Goal: Task Accomplishment & Management: Use online tool/utility

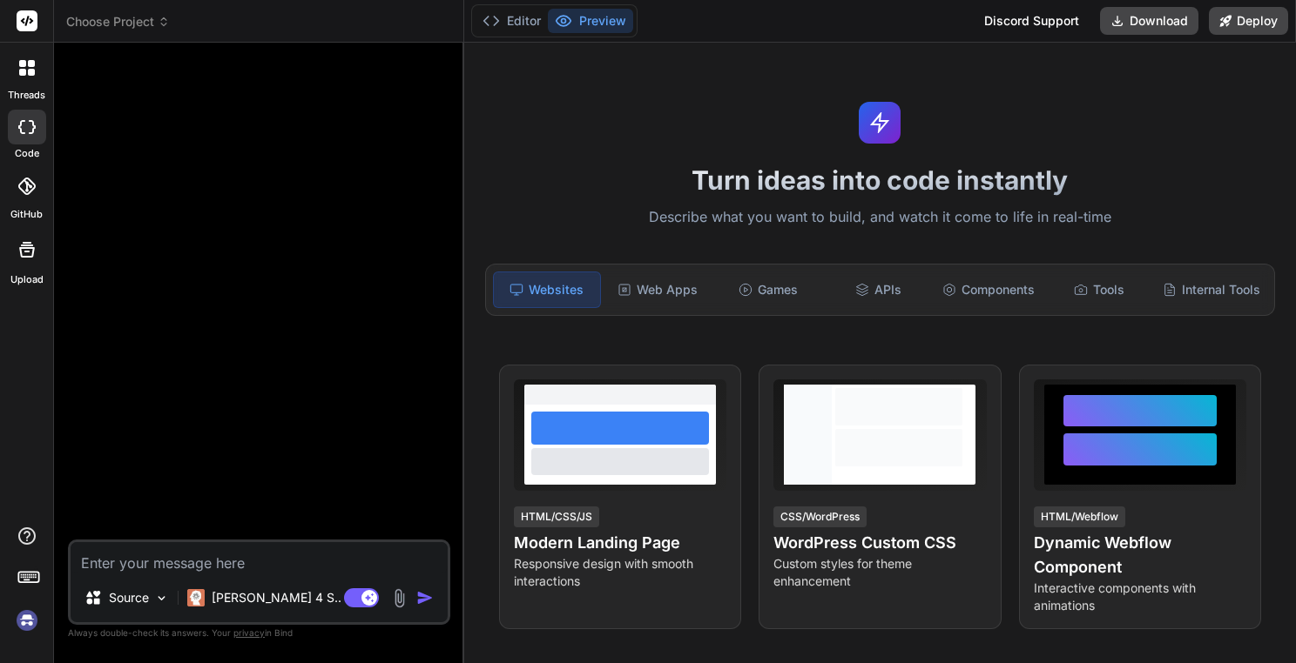
click at [176, 44] on div "Bind AI Web Search Created with Pixso. Code Generator Source Claude 4 S.. Agent…" at bounding box center [259, 353] width 410 height 620
click at [157, 31] on header "Choose Project Created with Pixso." at bounding box center [259, 21] width 410 height 43
click at [156, 22] on span "Choose Project" at bounding box center [118, 21] width 104 height 17
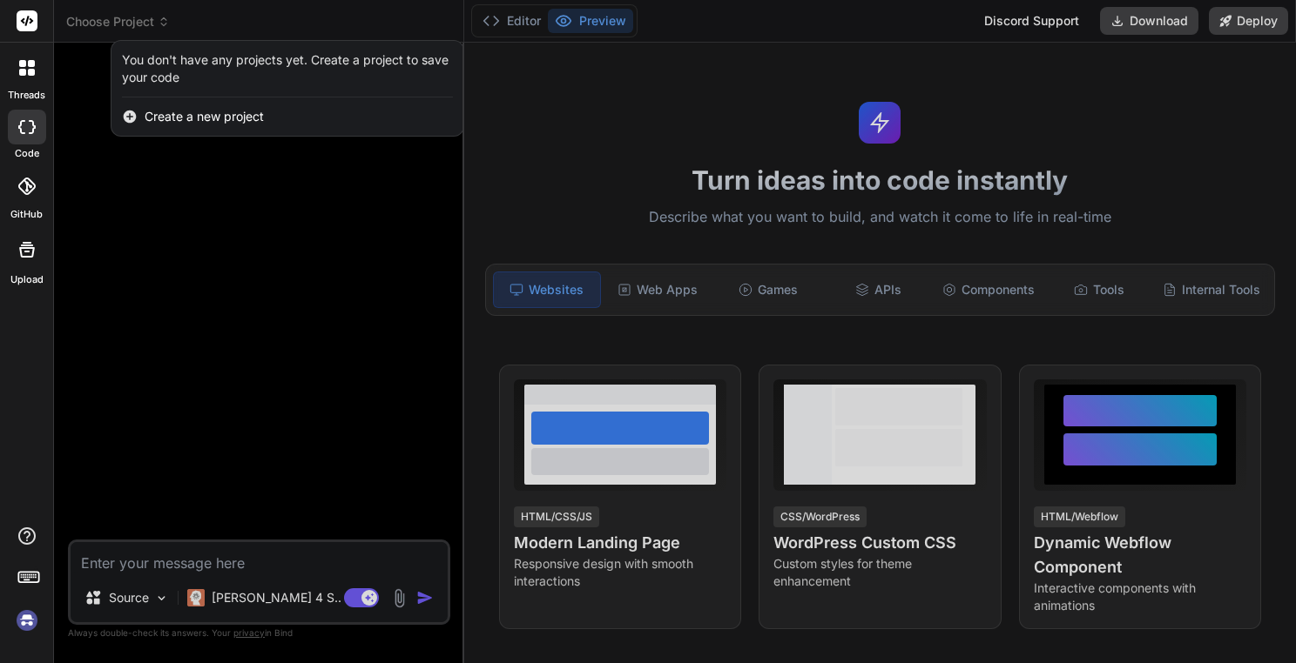
click at [157, 24] on div at bounding box center [648, 331] width 1296 height 663
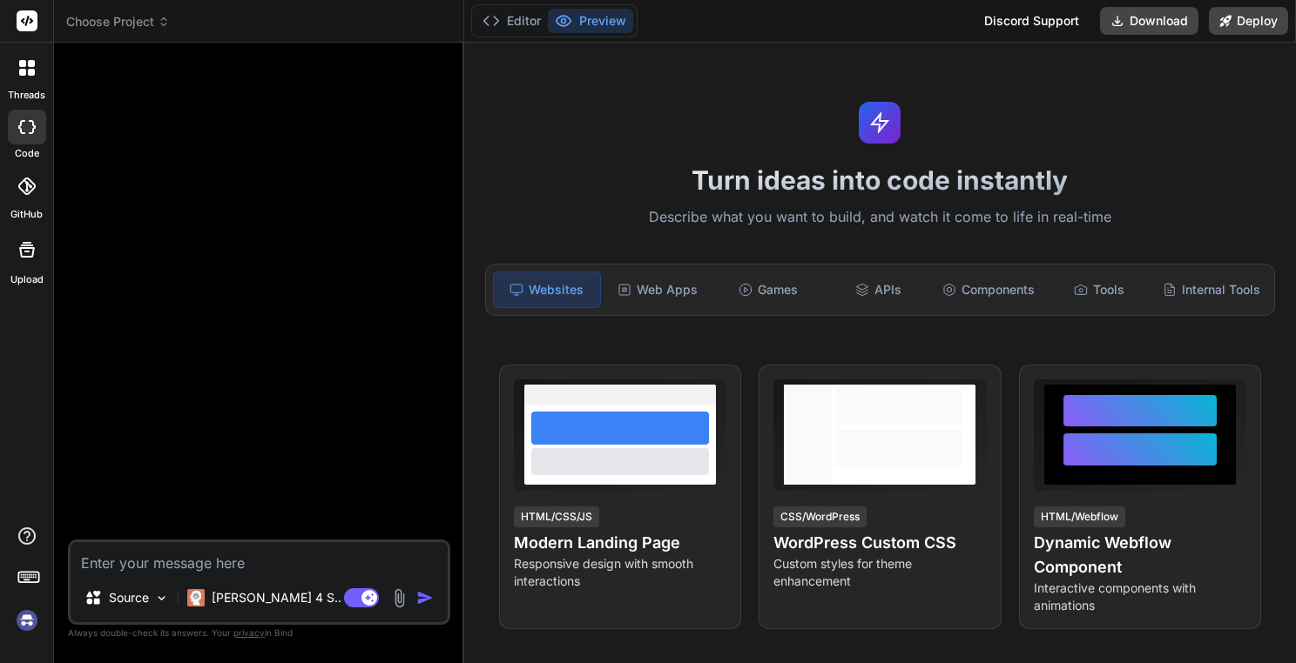
click at [27, 628] on img at bounding box center [27, 621] width 30 height 30
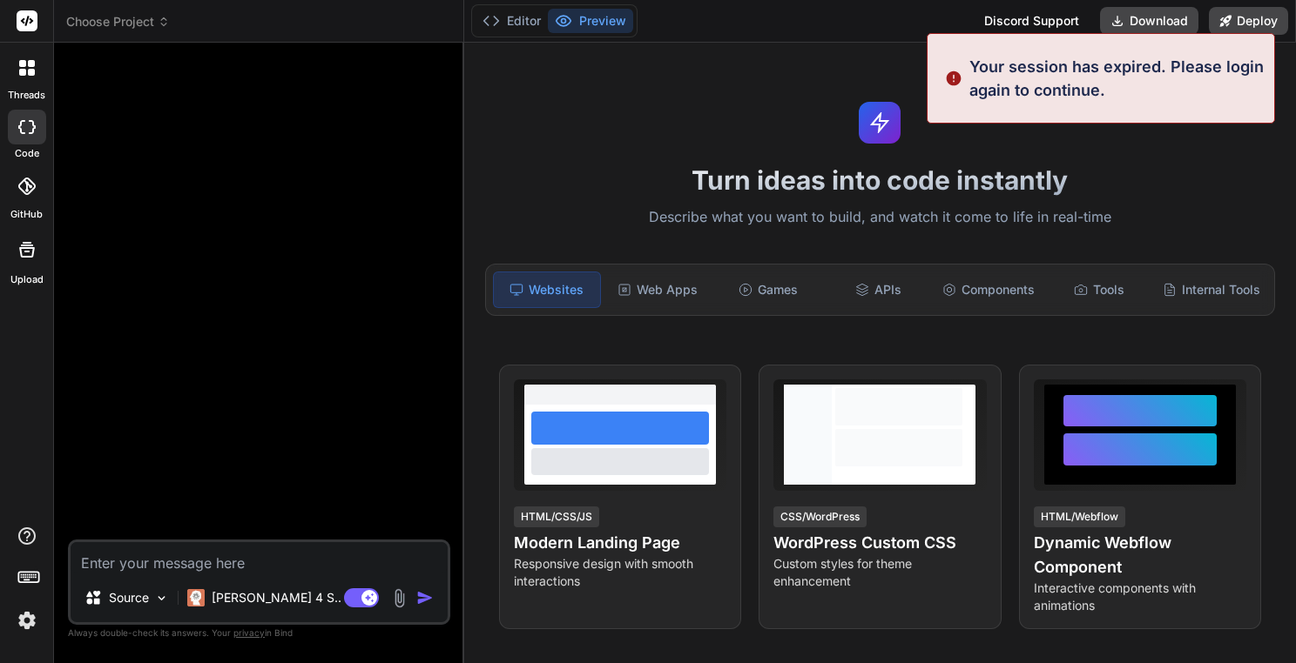
type textarea "x"
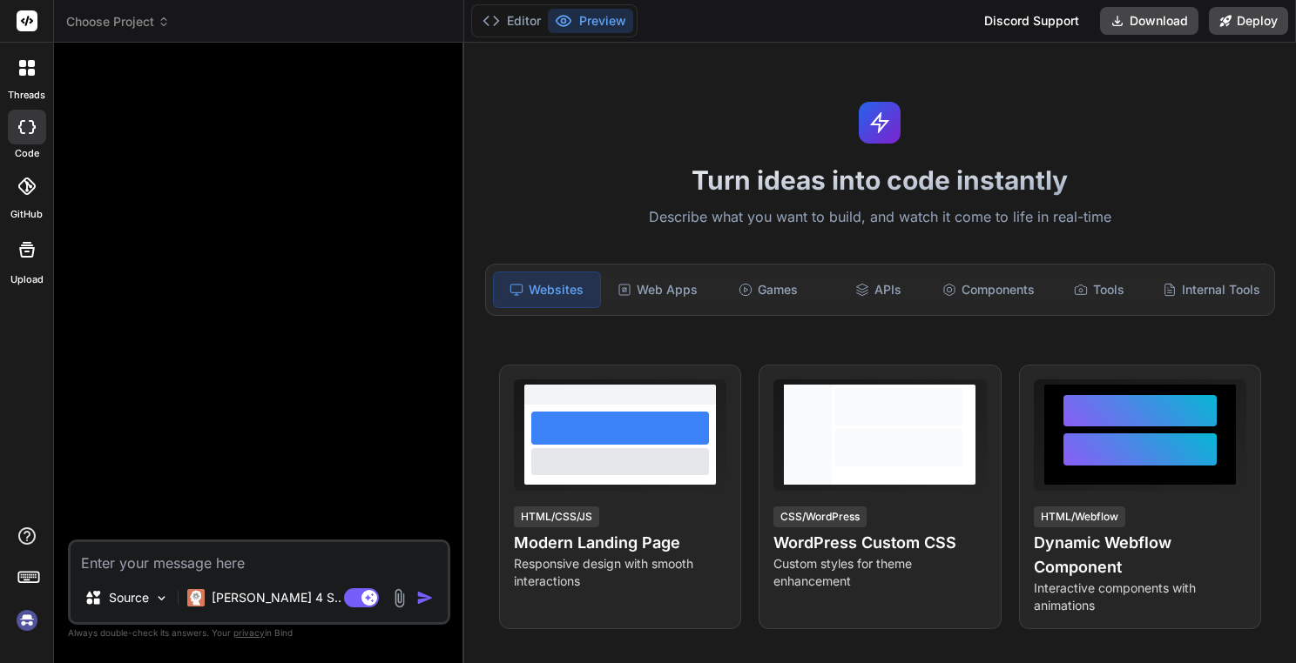
click at [107, 30] on span "Choose Project" at bounding box center [118, 21] width 104 height 17
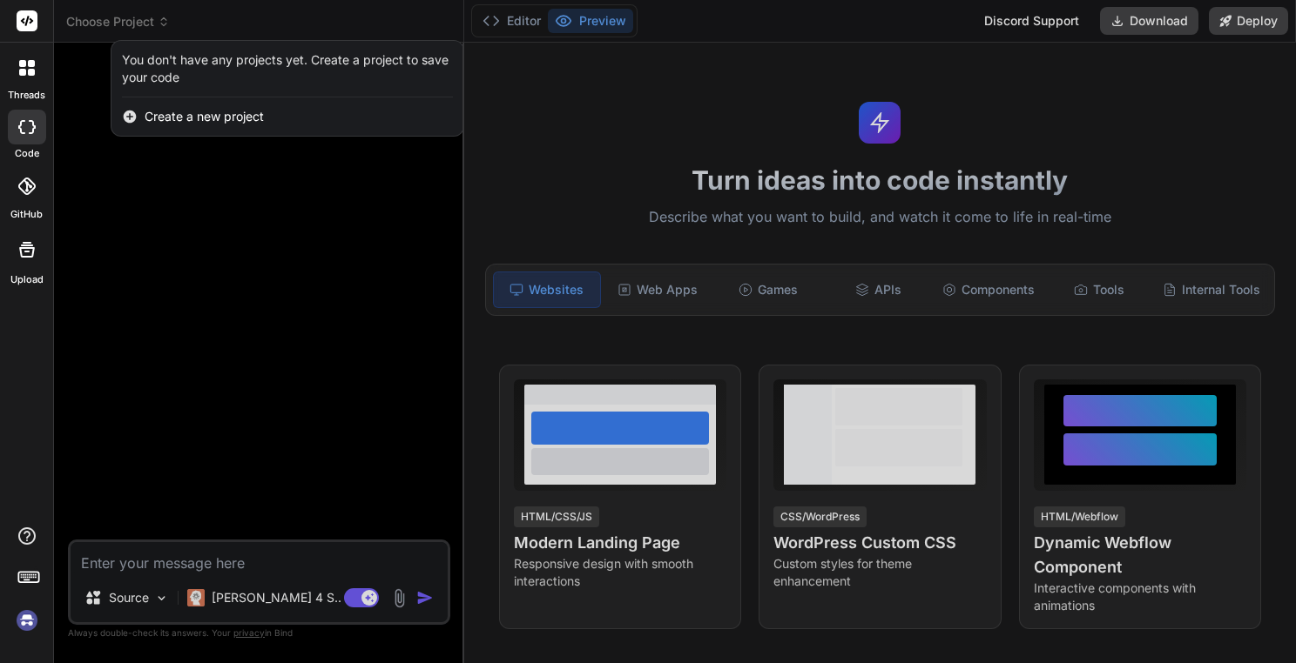
click at [107, 30] on div at bounding box center [648, 331] width 1296 height 663
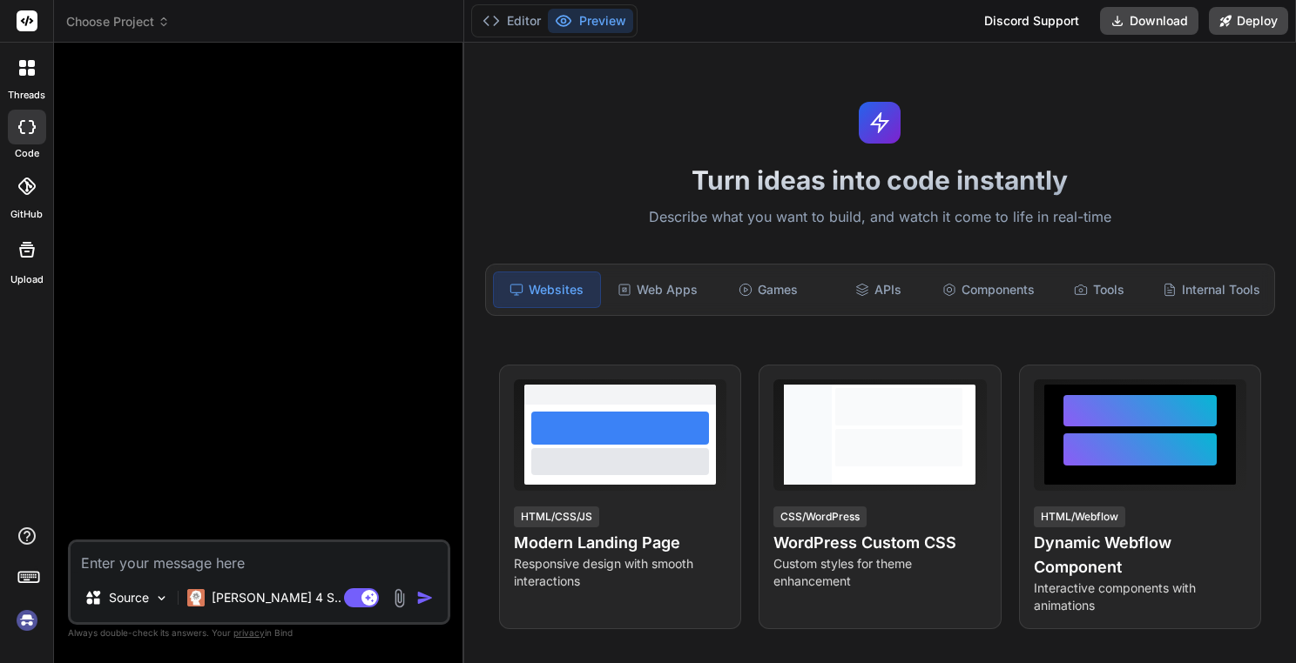
click at [38, 624] on img at bounding box center [27, 621] width 30 height 30
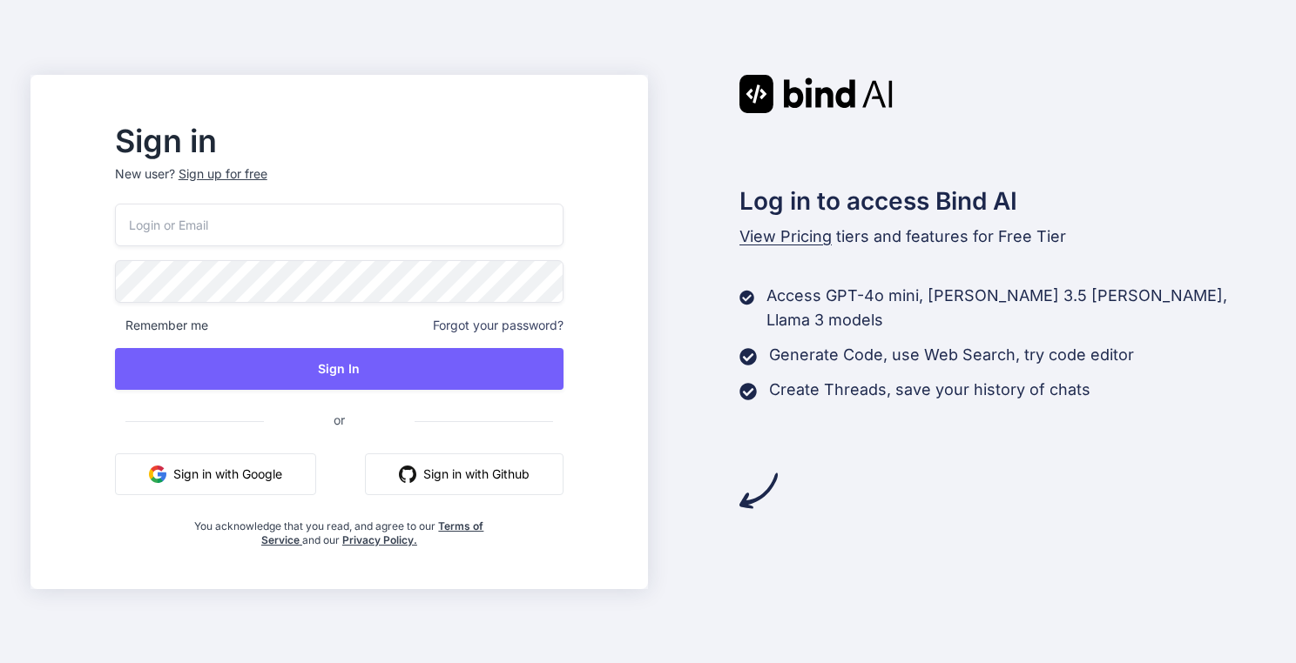
click at [254, 471] on button "Sign in with Google" at bounding box center [215, 475] width 201 height 42
click at [208, 326] on span "Remember me" at bounding box center [161, 325] width 93 height 17
click at [267, 485] on button "Sign in with Google" at bounding box center [215, 475] width 201 height 42
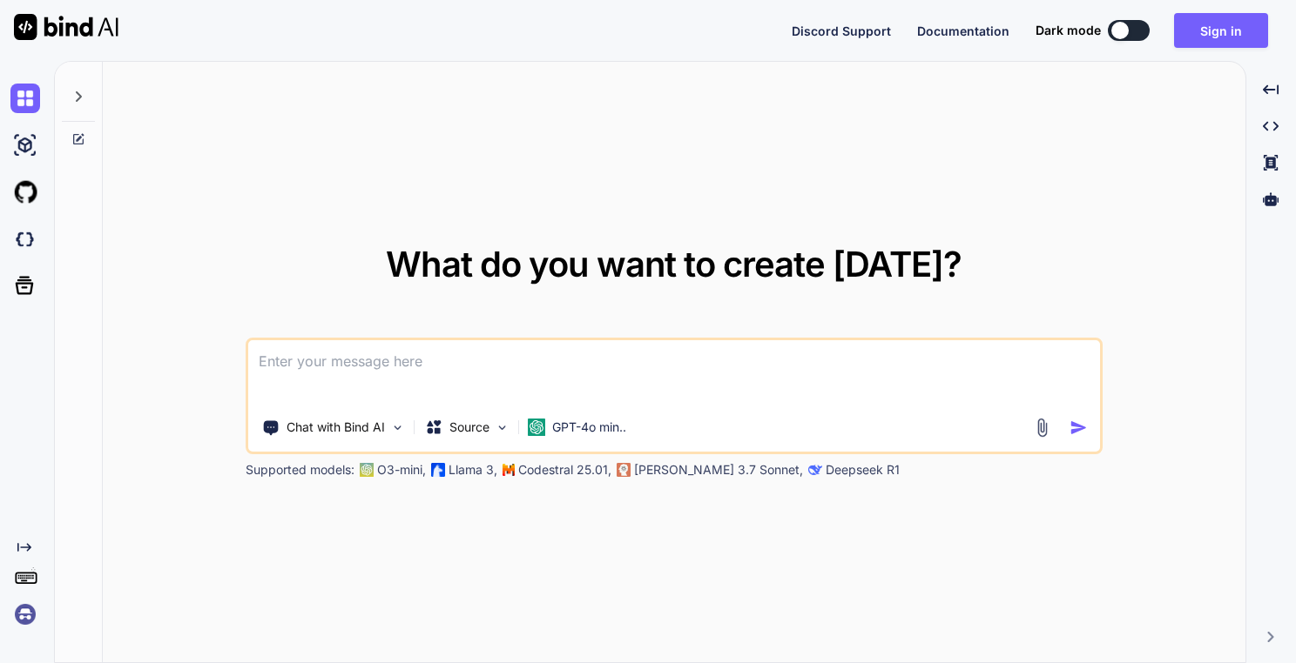
type textarea "x"
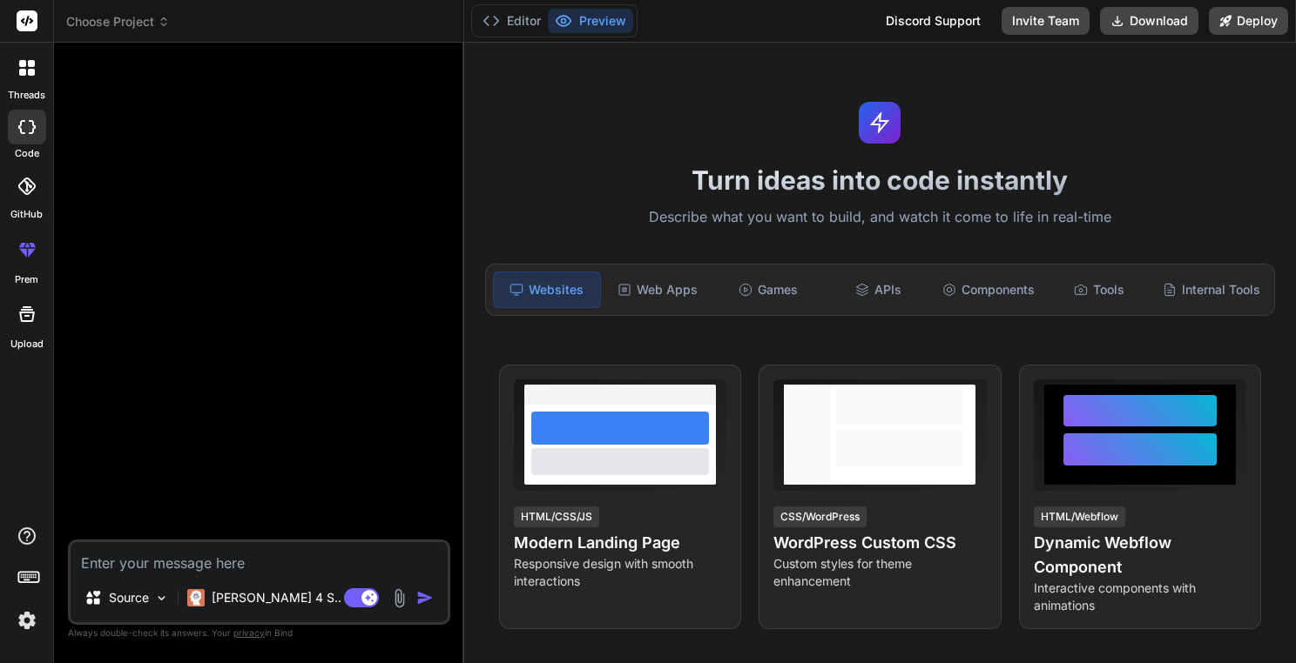
click at [121, 33] on header "Choose Project Created with Pixso." at bounding box center [259, 21] width 410 height 43
click at [120, 24] on span "Choose Project" at bounding box center [118, 21] width 104 height 17
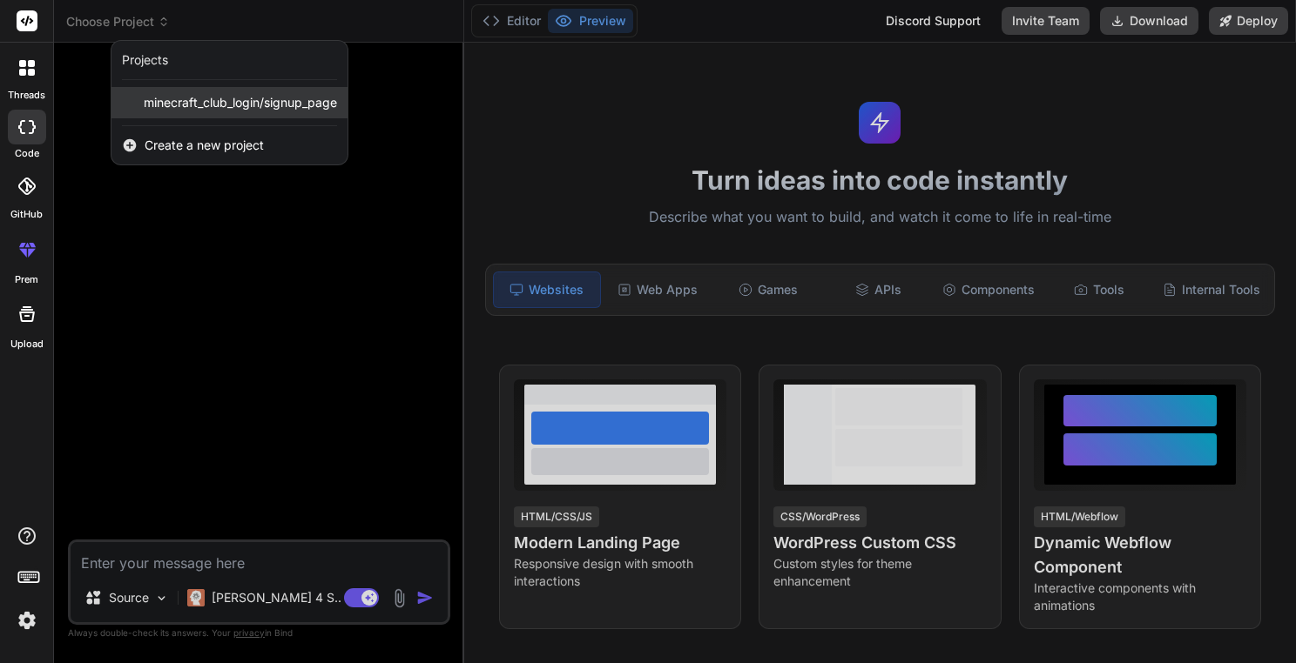
click at [217, 109] on span "minecraft_club_login/signup_page" at bounding box center [240, 102] width 193 height 17
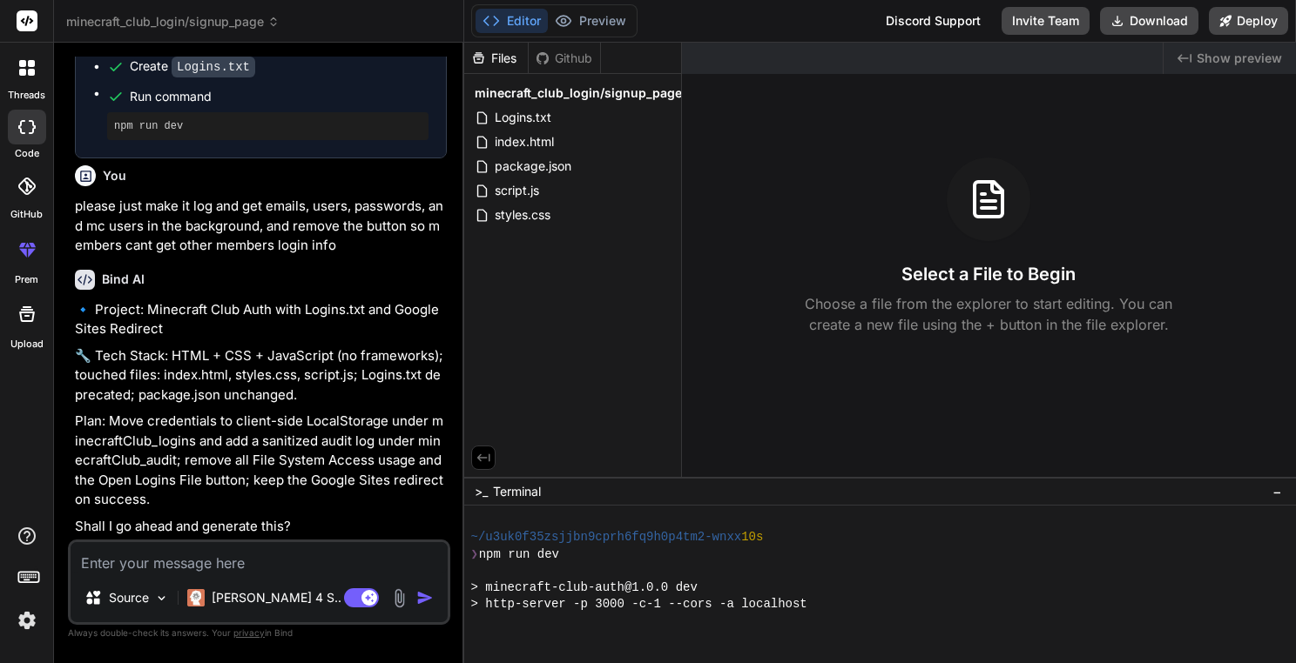
scroll to position [585, 0]
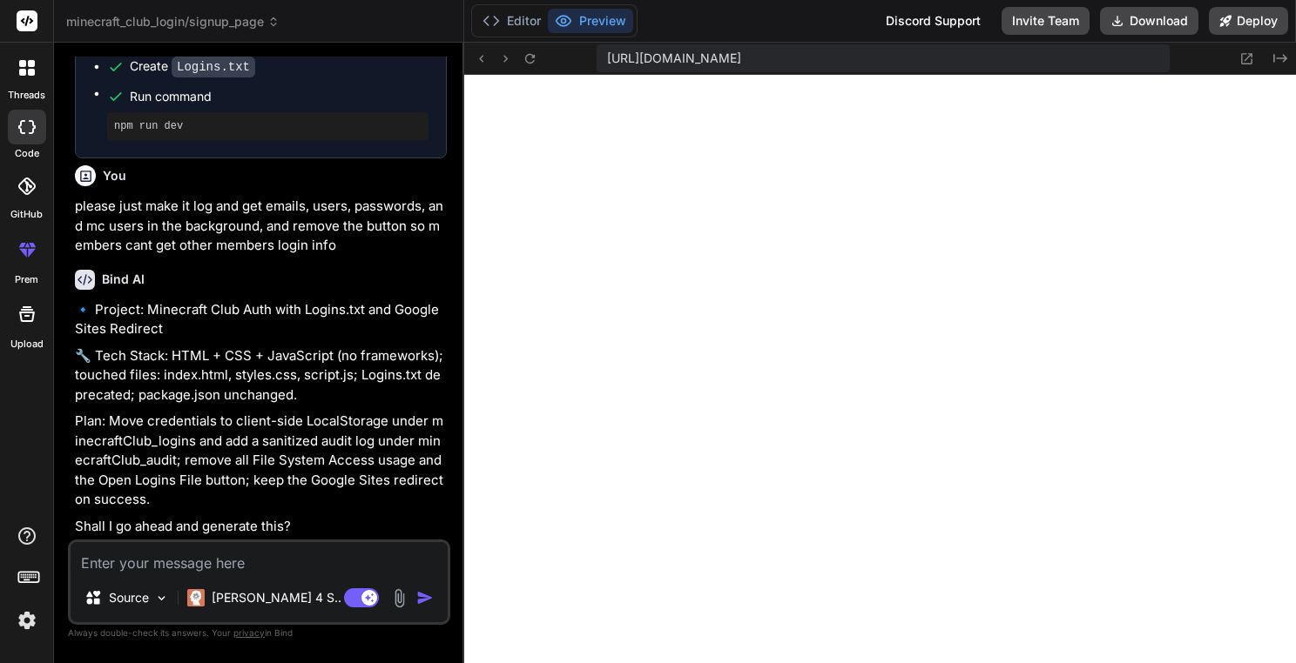
click at [247, 551] on textarea at bounding box center [259, 557] width 377 height 31
type textarea "x"
type textarea "y"
type textarea "x"
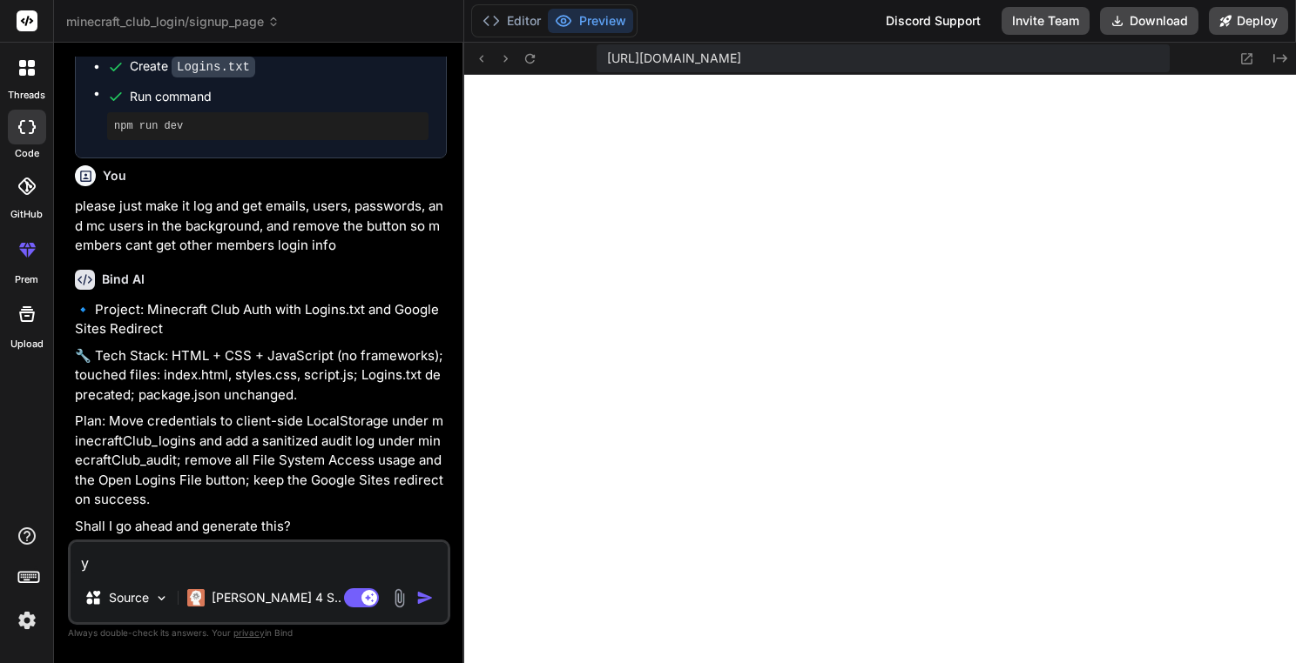
type textarea "ye"
type textarea "x"
type textarea "yes"
type textarea "x"
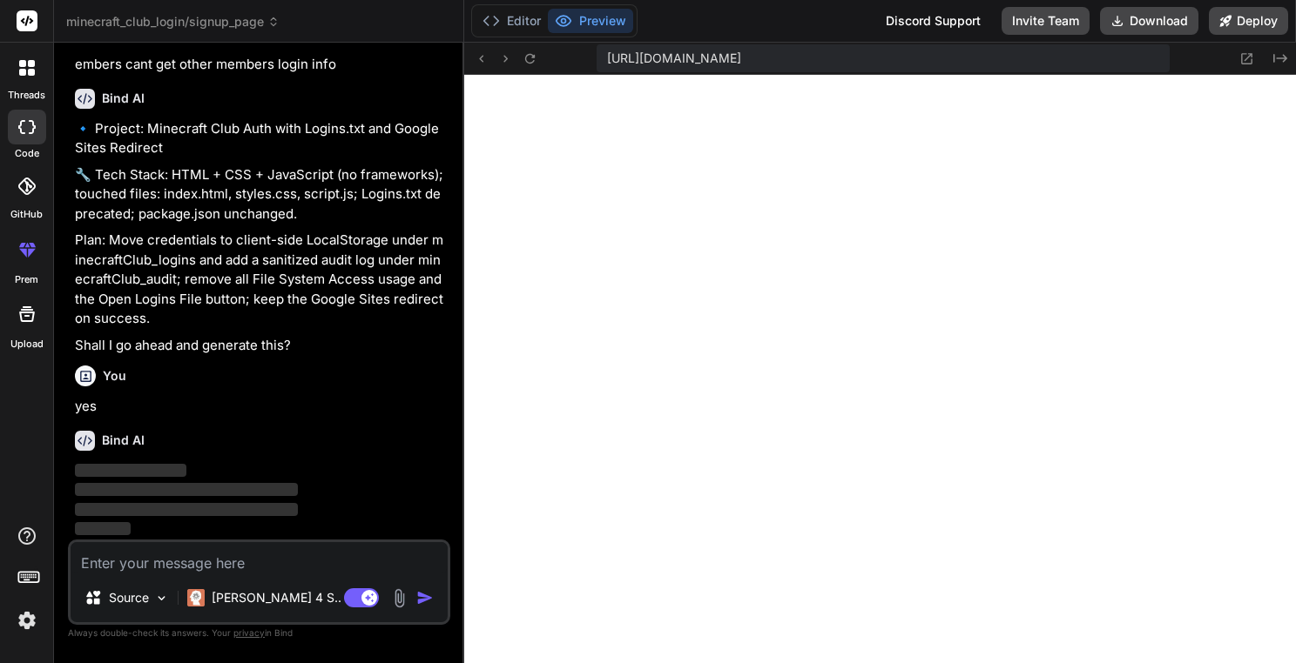
scroll to position [2622, 0]
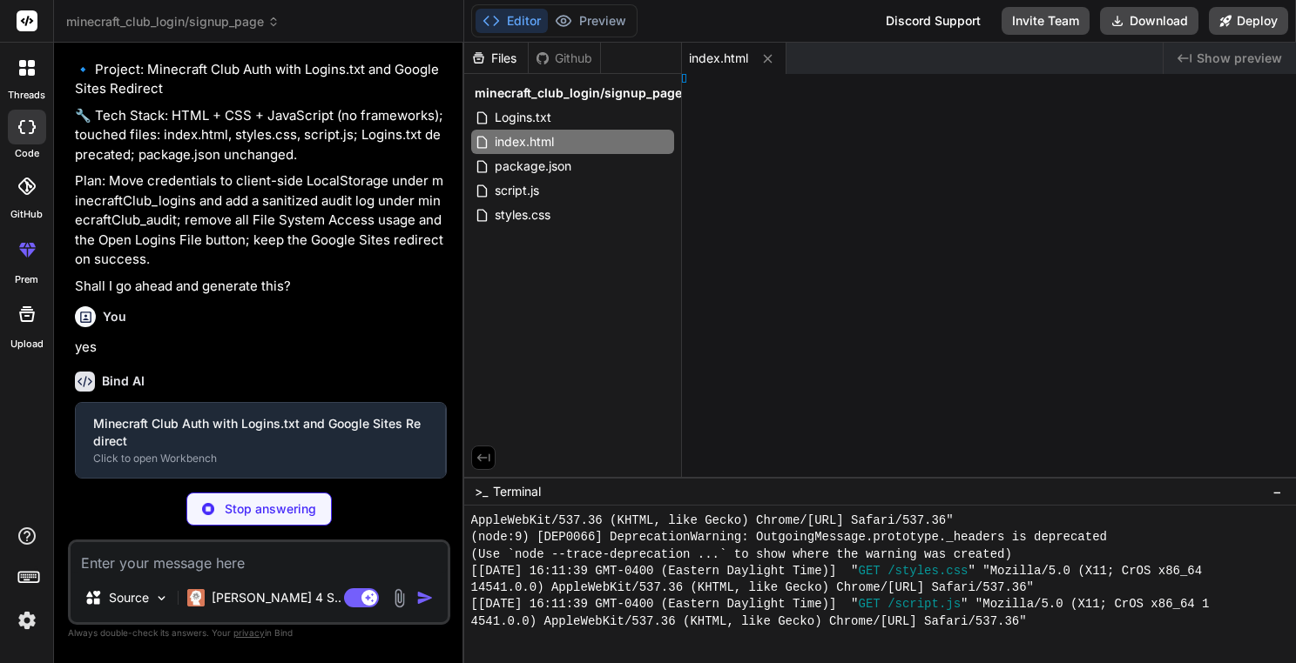
type textarea "x"
type textarea "px; } }"
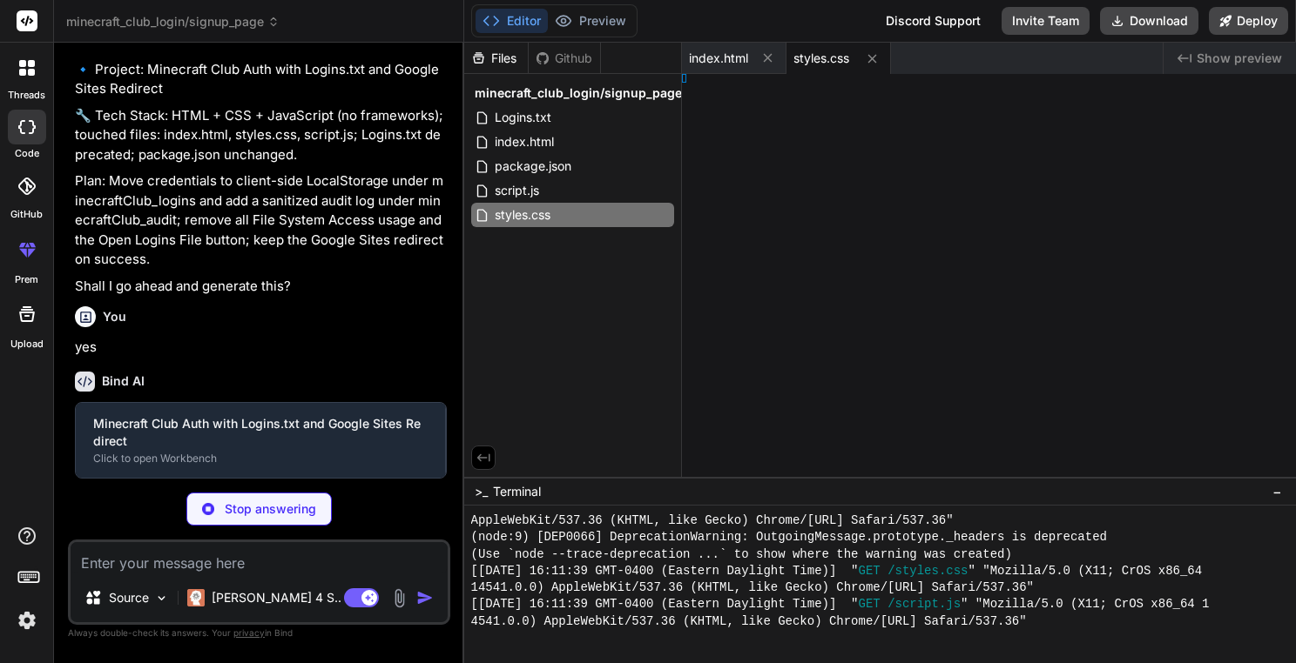
type textarea "x"
type textarea ");"
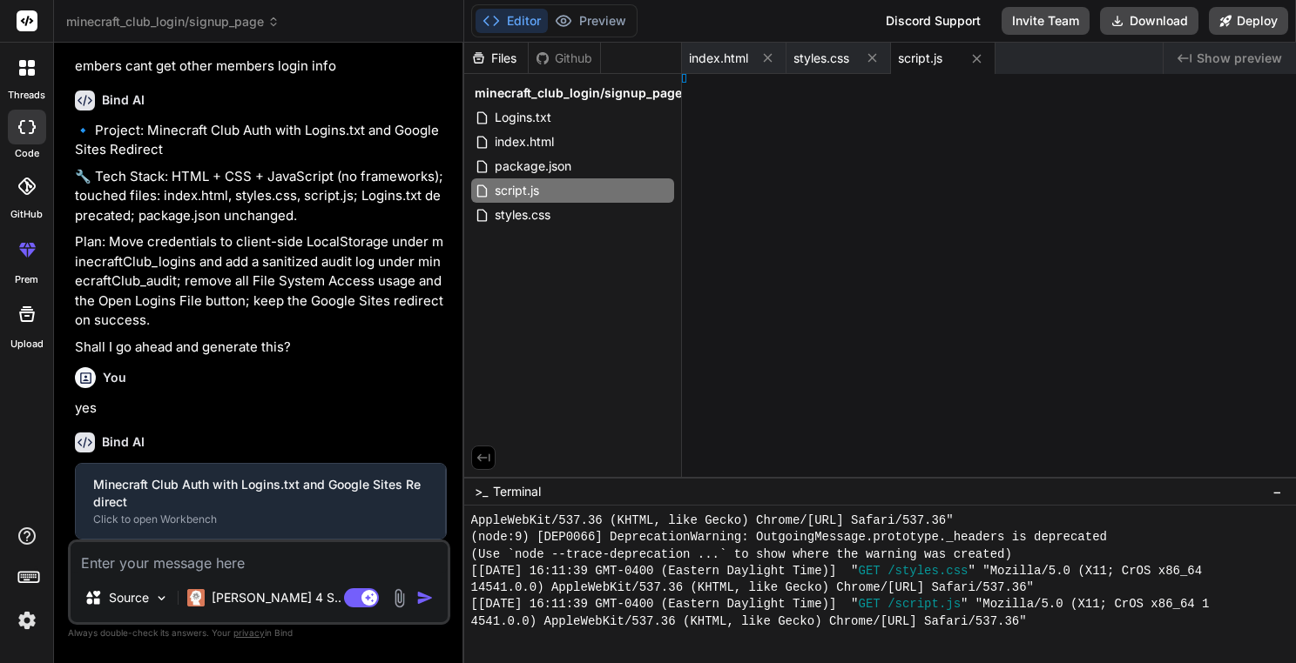
type textarea "x"
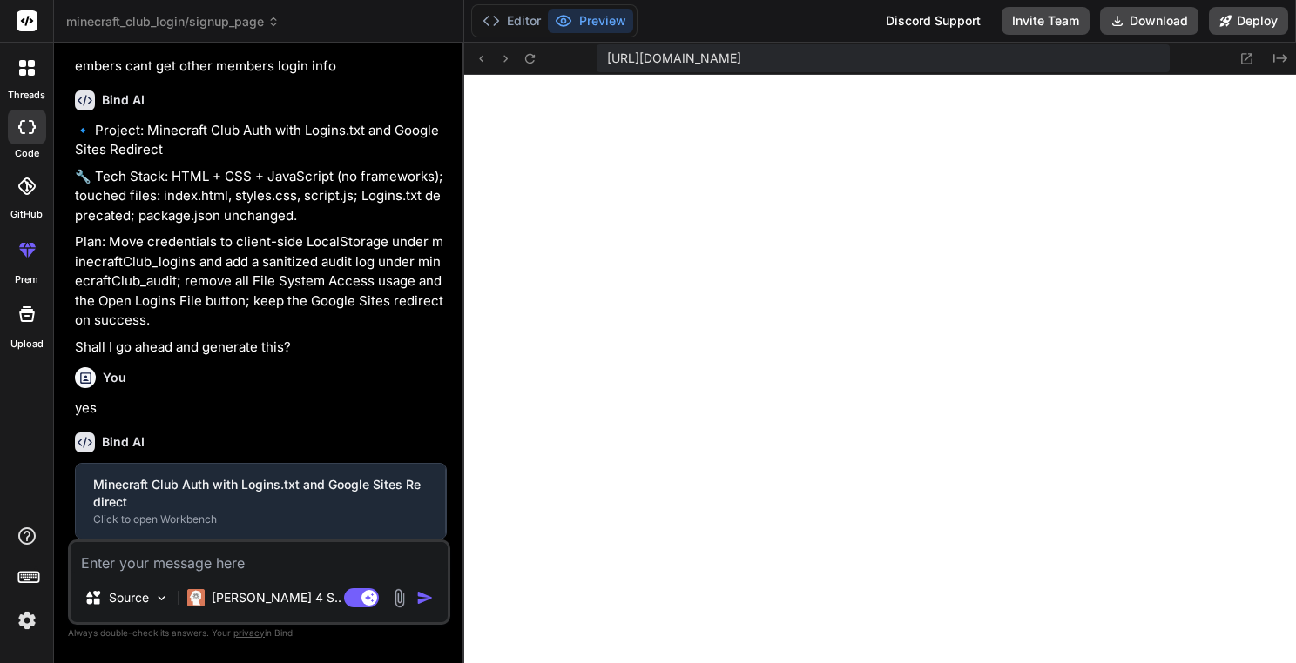
type textarea "}); // Initial DOM setup document.addEventListener('DOMContentLoaded', function…"
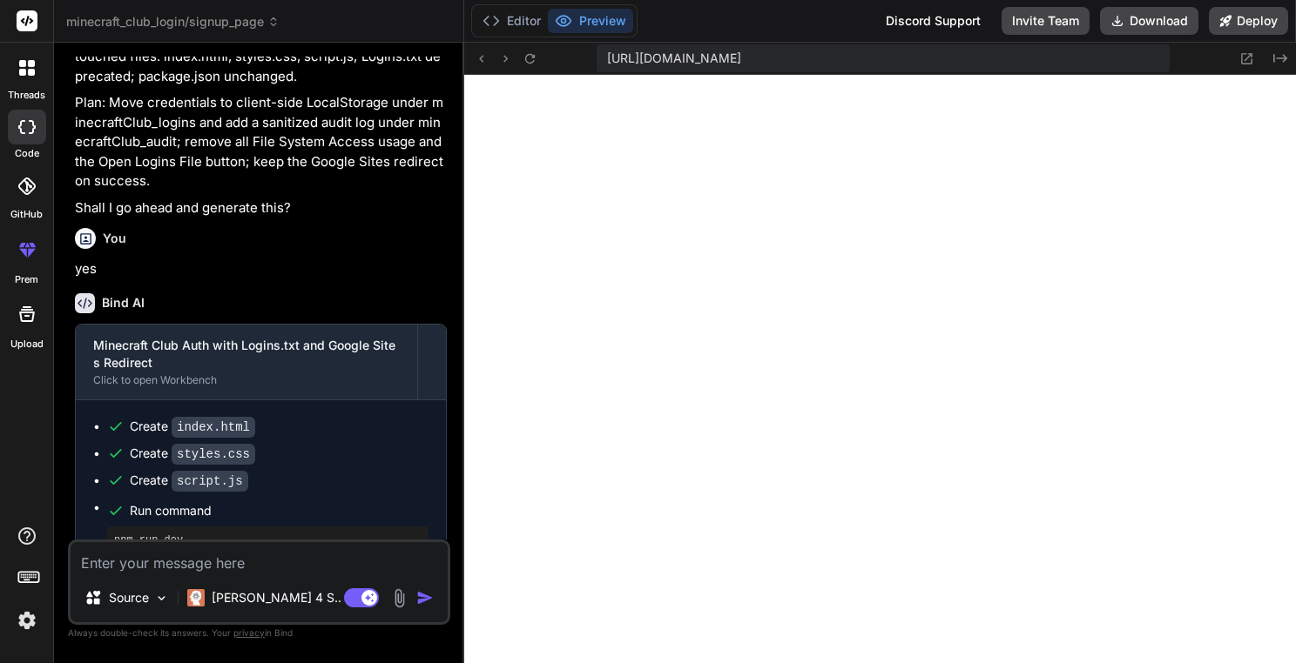
type textarea "x"
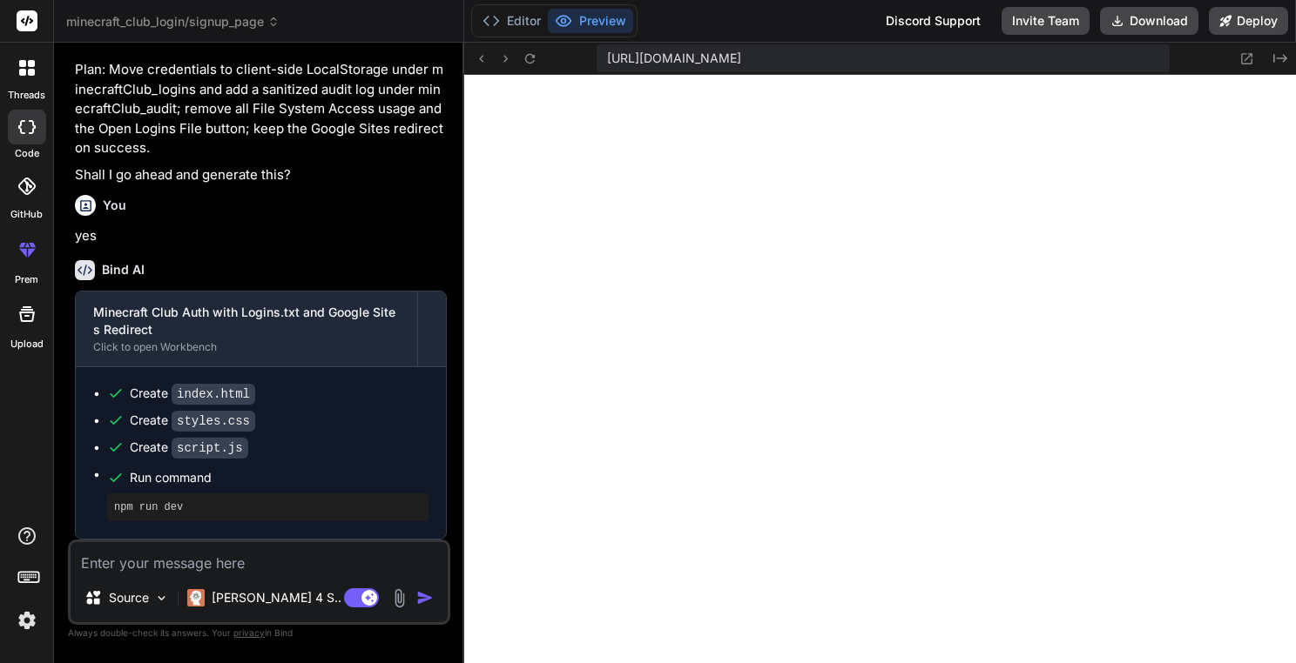
scroll to position [2795, 0]
click at [516, 10] on button "Editor" at bounding box center [511, 21] width 72 height 24
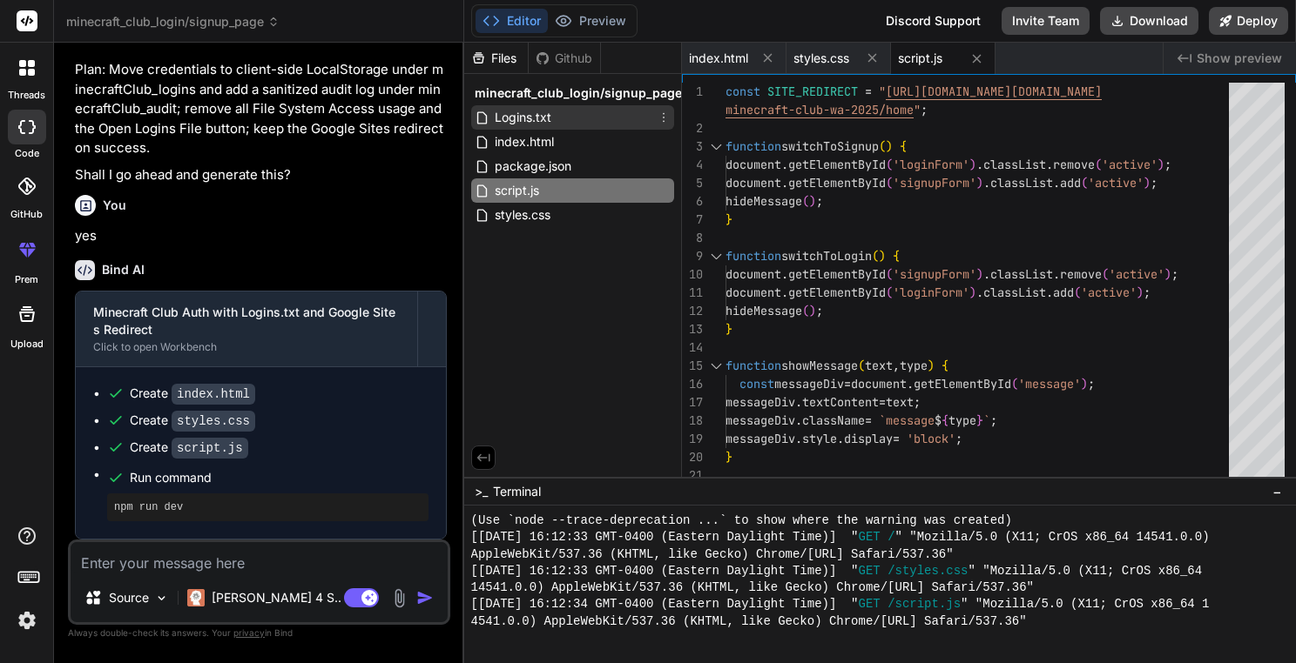
click at [562, 125] on div "Logins.txt" at bounding box center [572, 117] width 203 height 24
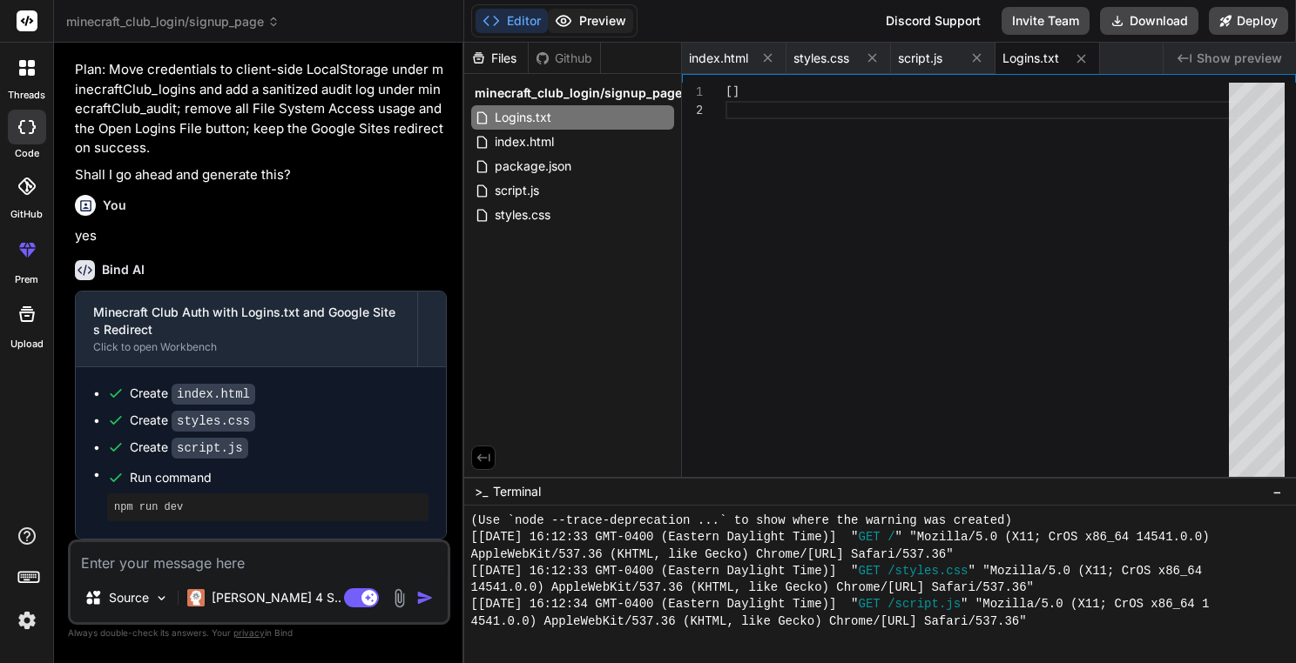
click at [582, 30] on button "Preview" at bounding box center [590, 21] width 85 height 24
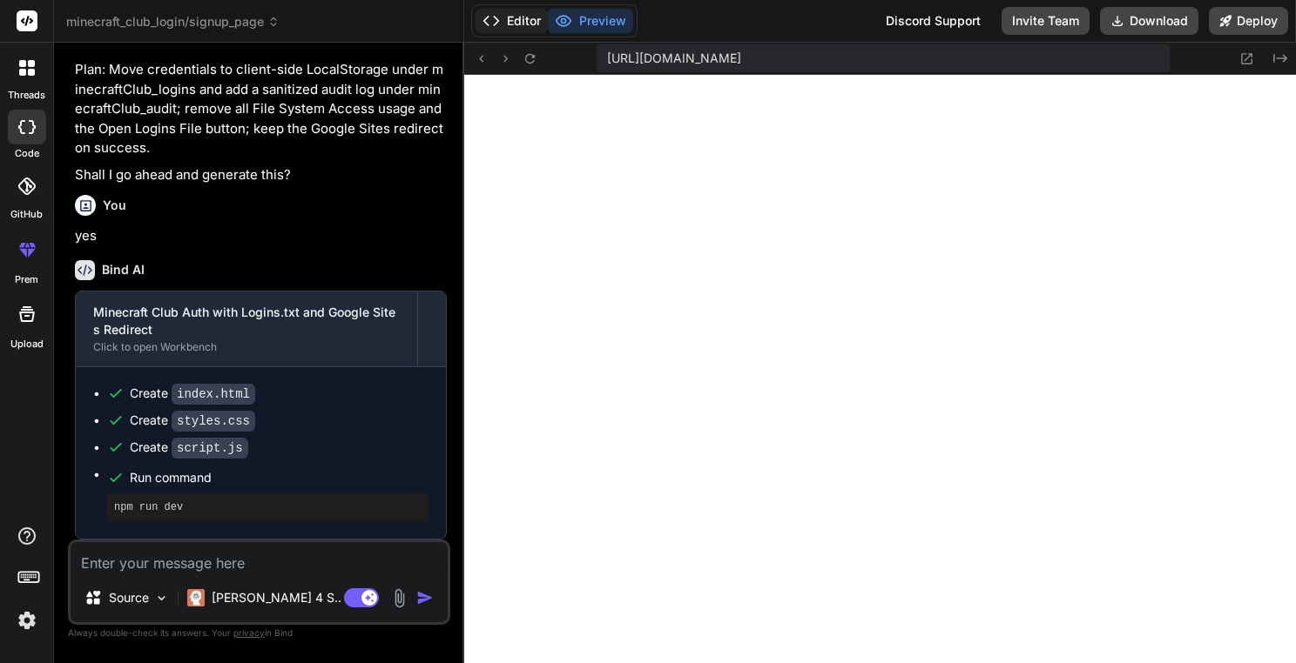
click at [524, 17] on button "Editor" at bounding box center [511, 21] width 72 height 24
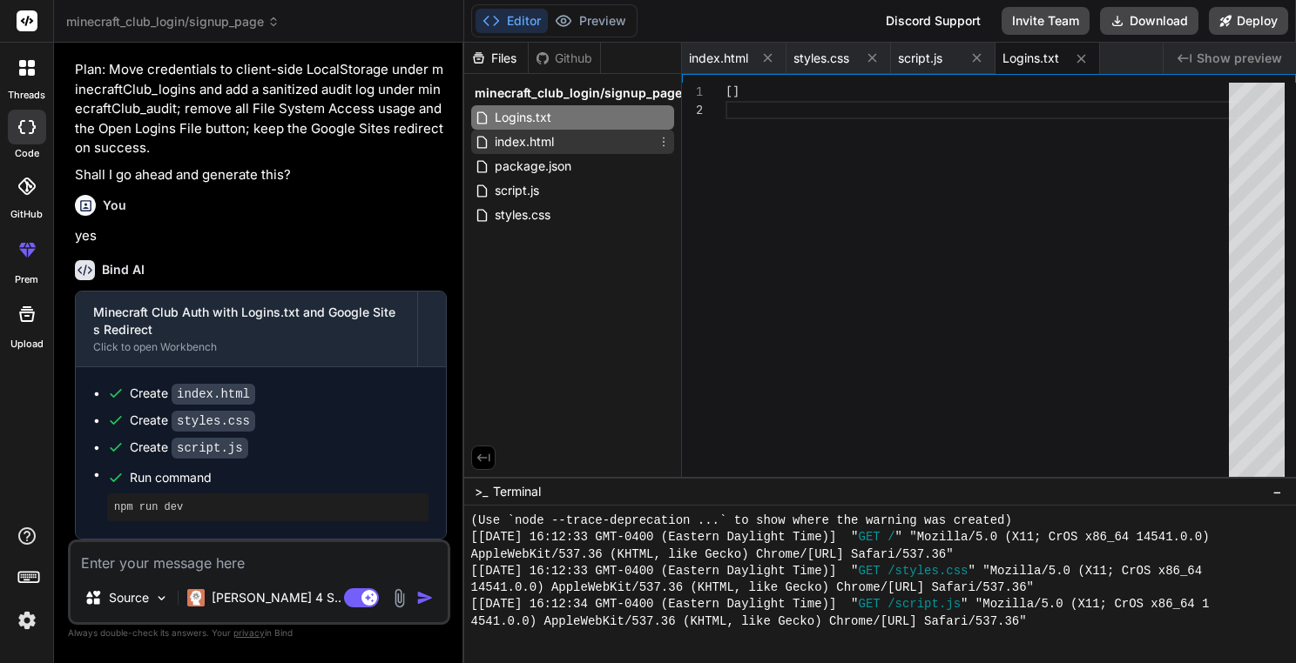
click at [553, 139] on span "index.html" at bounding box center [524, 141] width 63 height 21
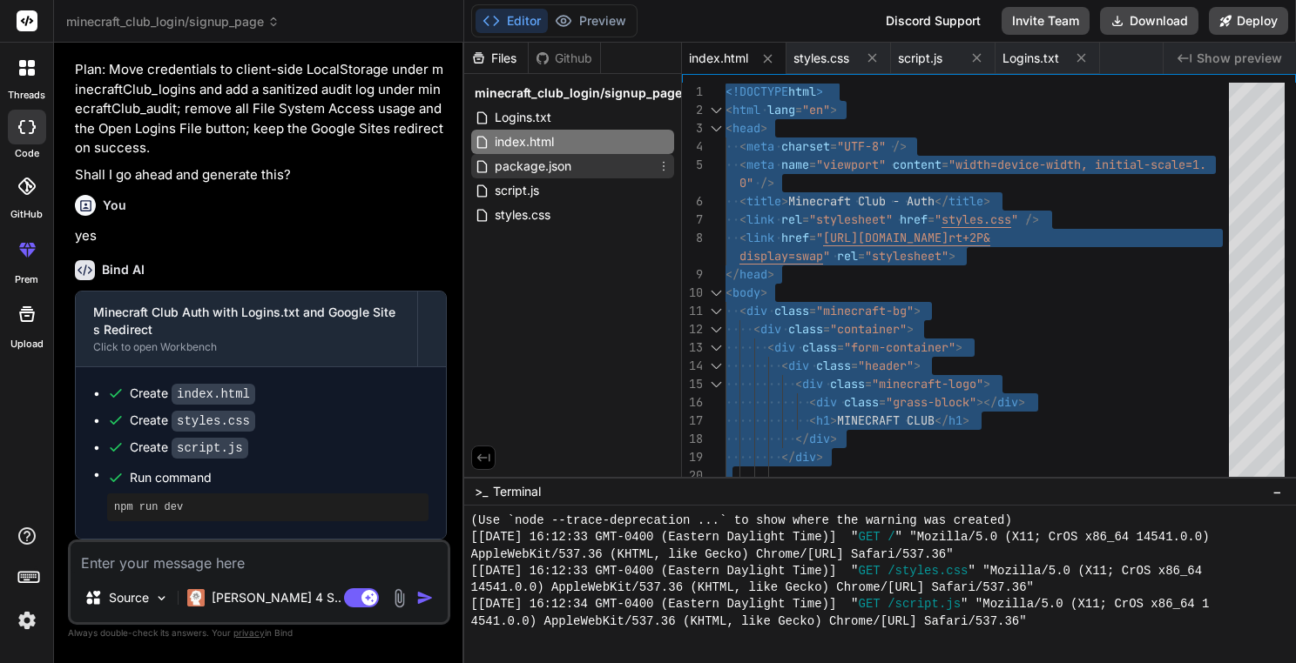
click at [614, 166] on div "package.json" at bounding box center [572, 166] width 203 height 24
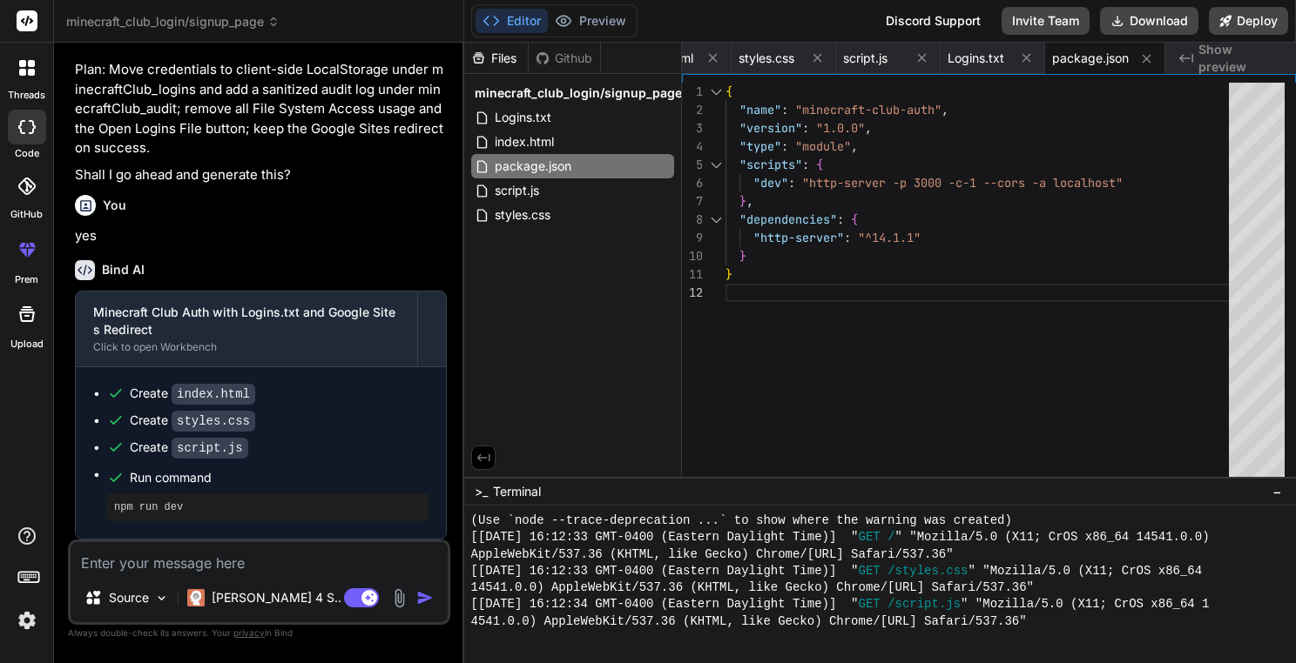
click at [880, 185] on div "{ "name" : "minecraft-club-auth" , "version" : "1.0.0" , "type" : "module" , "s…" at bounding box center [982, 284] width 514 height 402
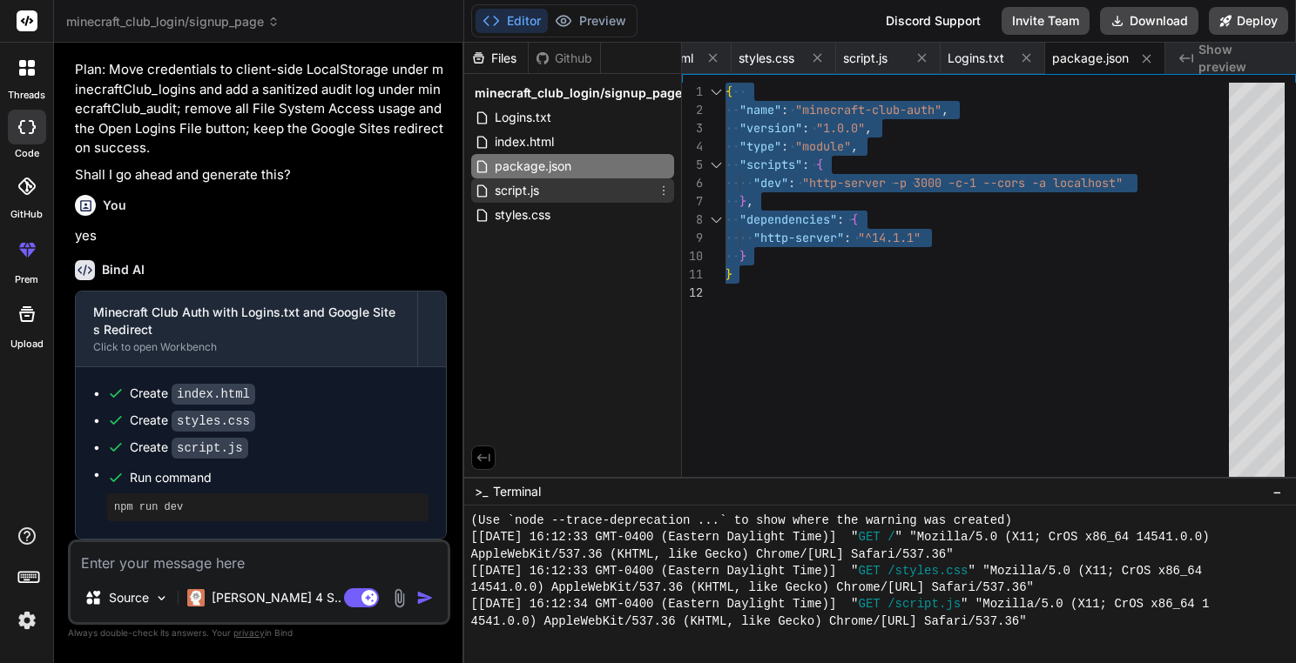
click at [583, 199] on div "script.js" at bounding box center [572, 190] width 203 height 24
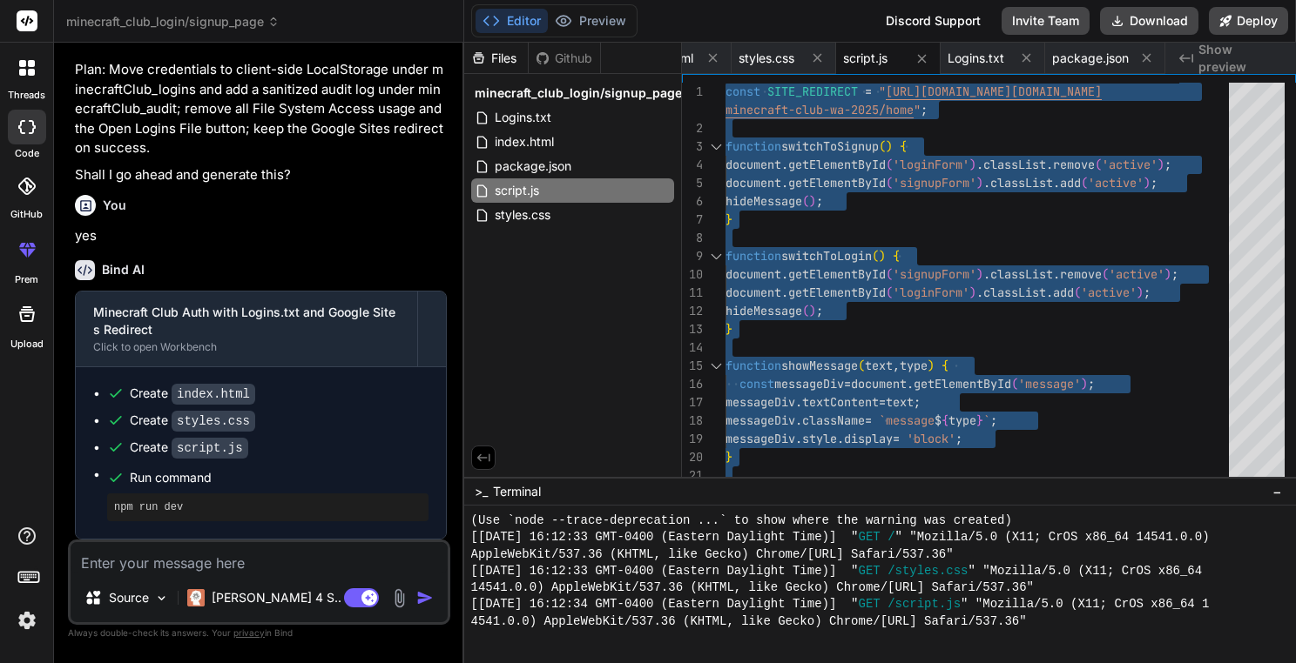
click at [570, 229] on div "minecraft_club_login/signup_page Logins.txt index.html package.json script.js s…" at bounding box center [572, 154] width 217 height 160
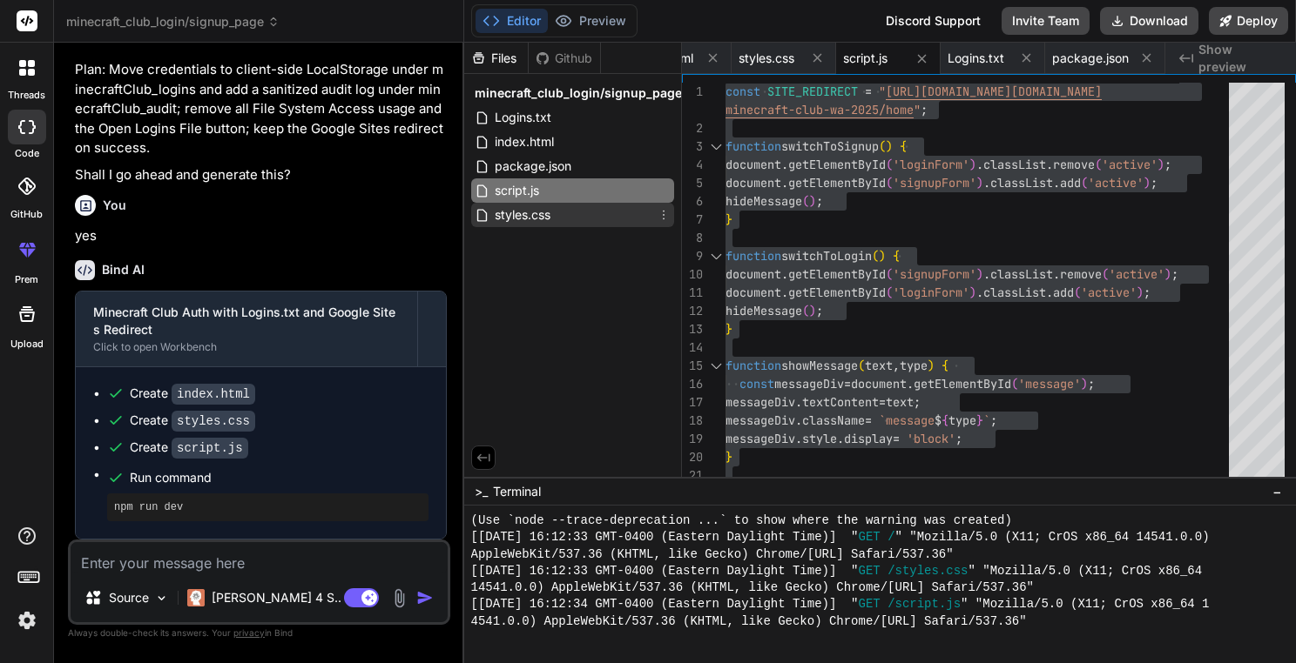
click at [569, 219] on div "styles.css" at bounding box center [572, 215] width 203 height 24
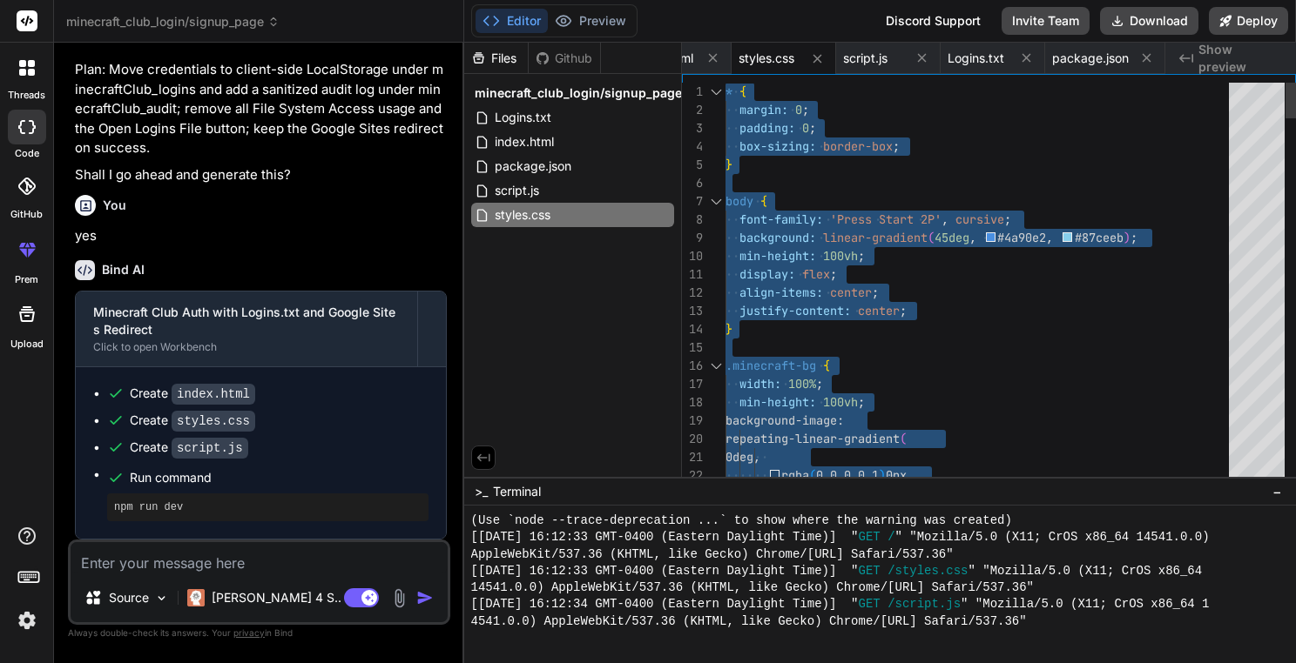
click at [538, 195] on span "script.js" at bounding box center [517, 190] width 48 height 21
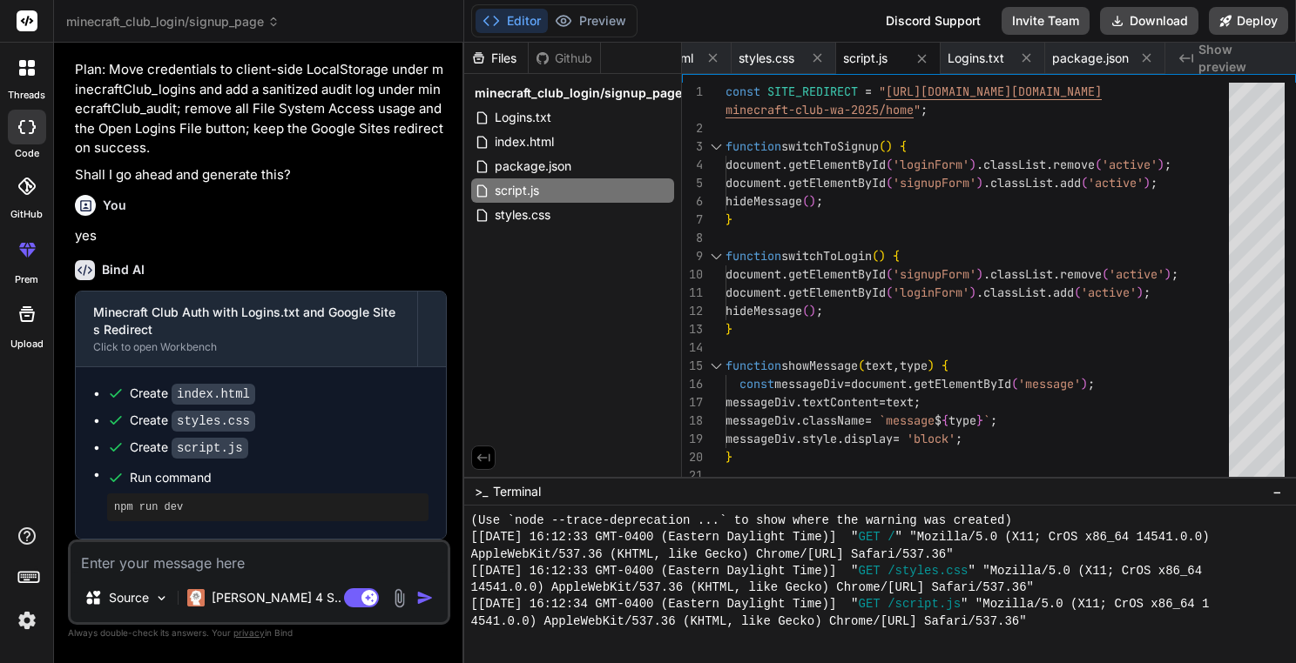
click at [686, 264] on div "1 2 3 4 5 6 7 8 9 10 11 12 13 14 15 16 17 18 19 20 21 const SITE_REDIRECT = " h…" at bounding box center [989, 284] width 614 height 402
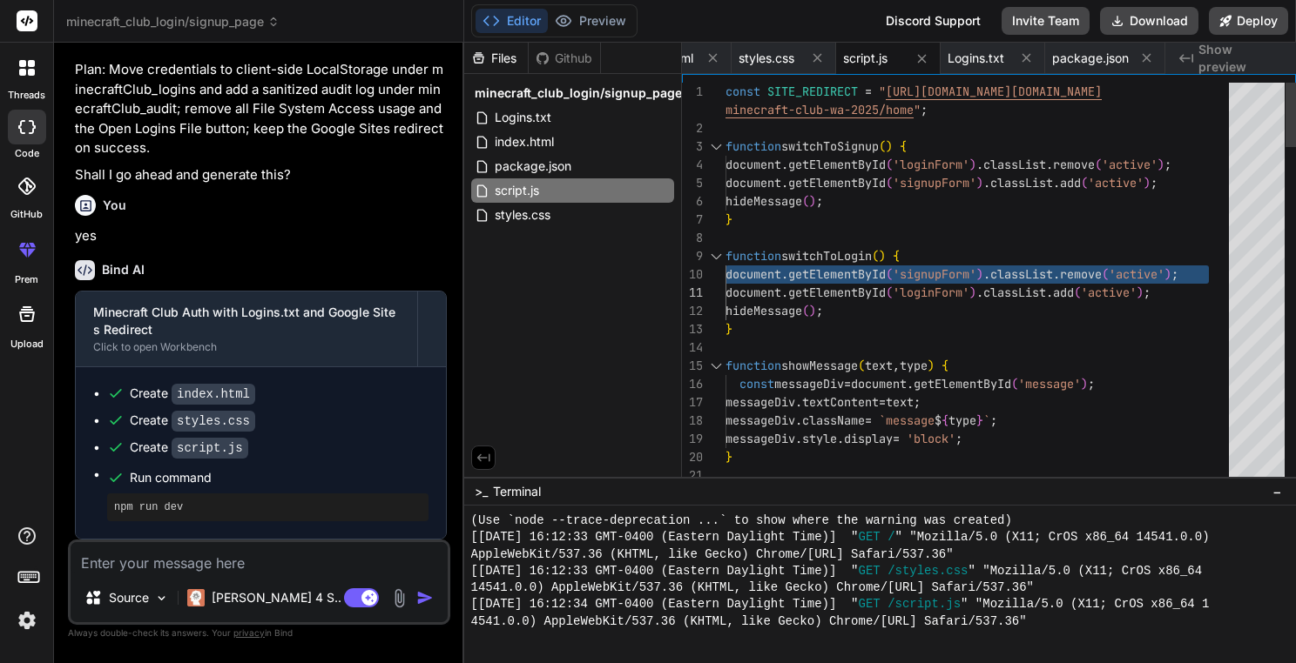
type textarea "const SITE_REDIRECT = "https://sites.google.com/windhamacademy.org/minecraft-cl…"
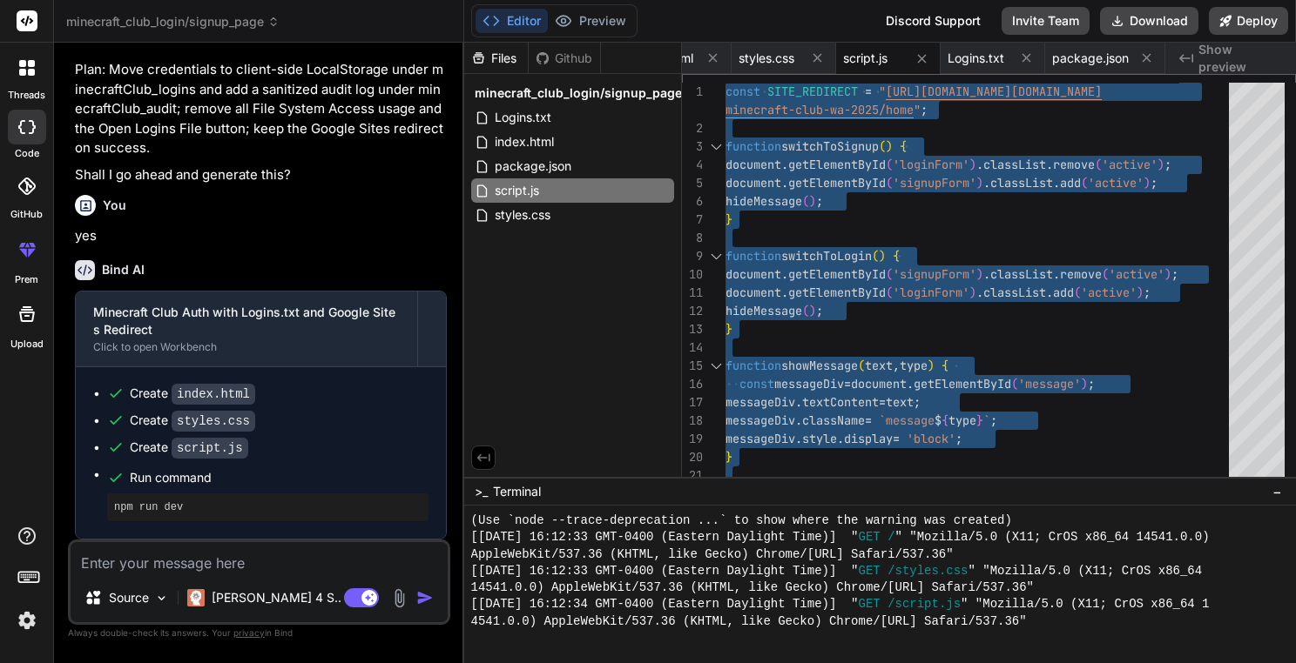
click at [610, 328] on div "Files Github minecraft_club_login/signup_page Logins.txt index.html package.jso…" at bounding box center [573, 260] width 218 height 434
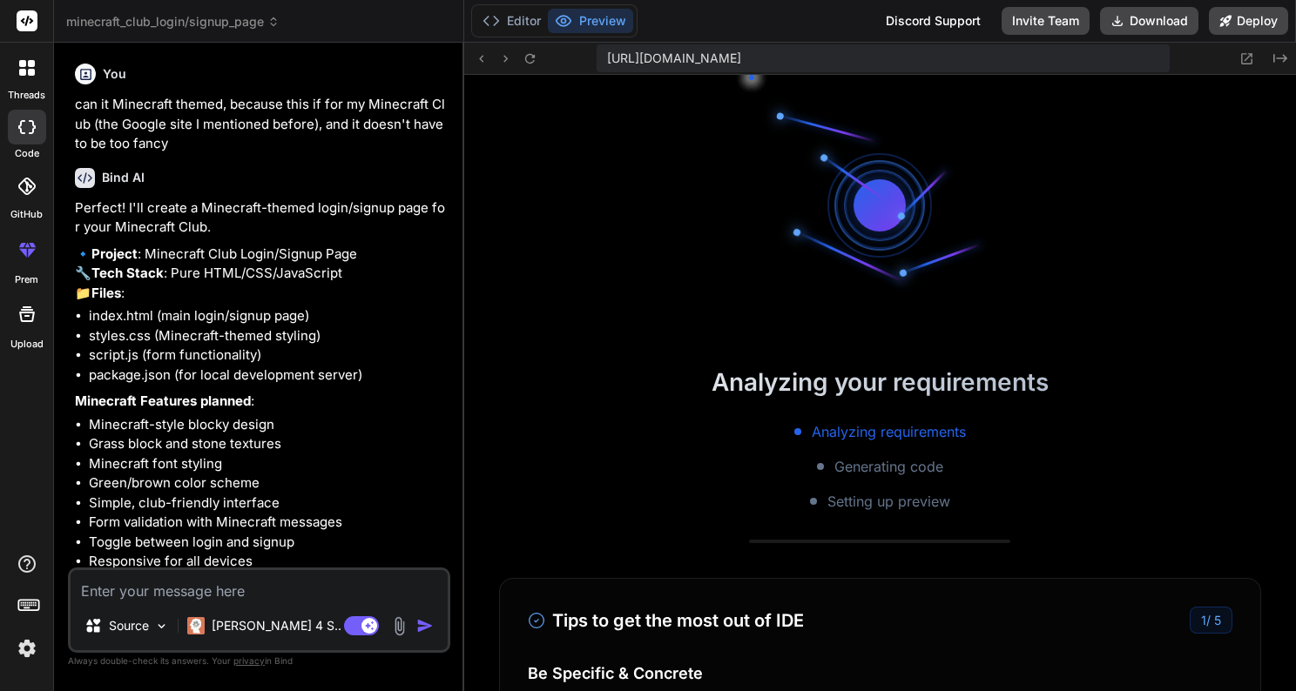
type textarea "x"
